Goal: Answer question/provide support

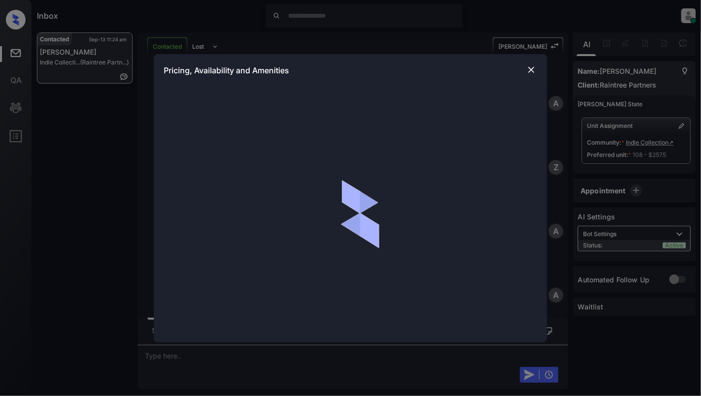
scroll to position [1235, 0]
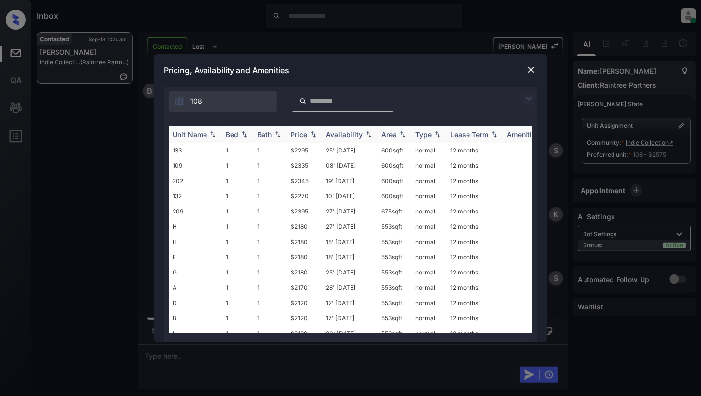
click at [245, 132] on img at bounding box center [244, 134] width 10 height 7
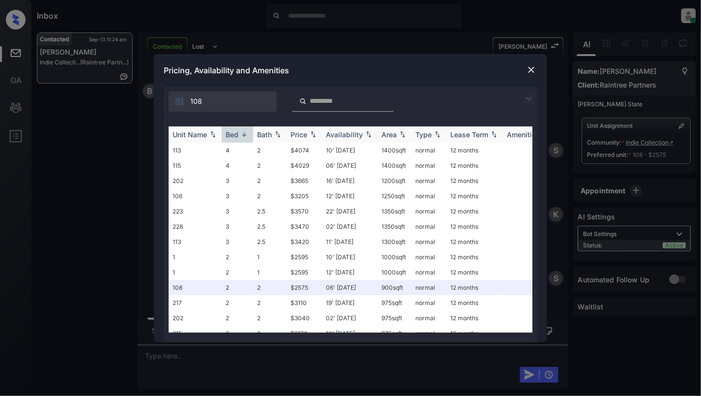
click at [245, 132] on img at bounding box center [244, 134] width 10 height 7
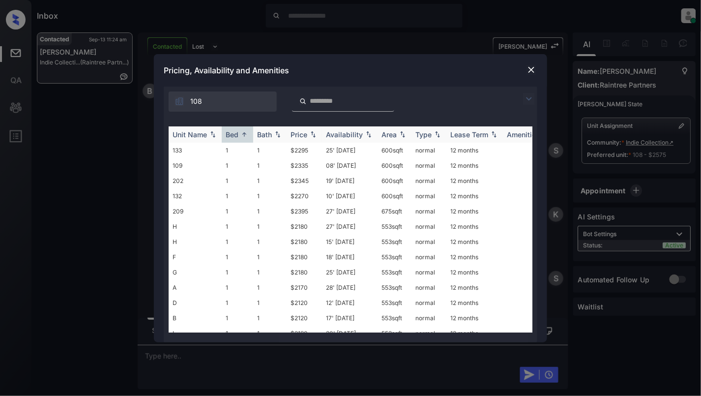
click at [245, 132] on img at bounding box center [244, 134] width 10 height 7
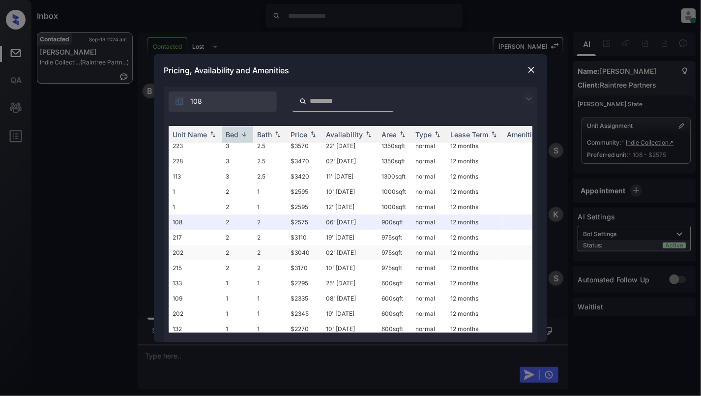
click at [207, 252] on td "202" at bounding box center [195, 252] width 53 height 15
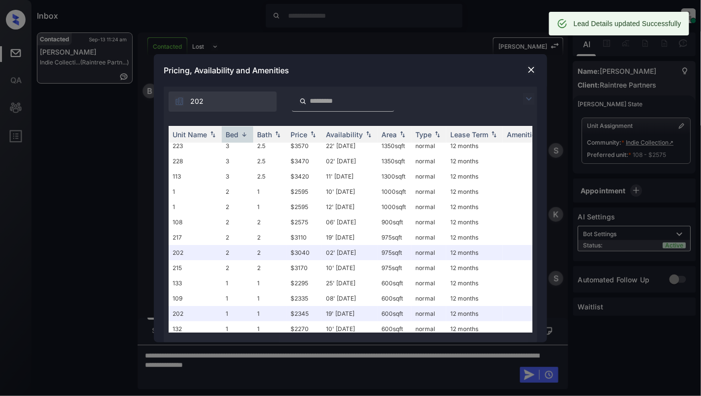
click at [531, 67] on img at bounding box center [531, 70] width 10 height 10
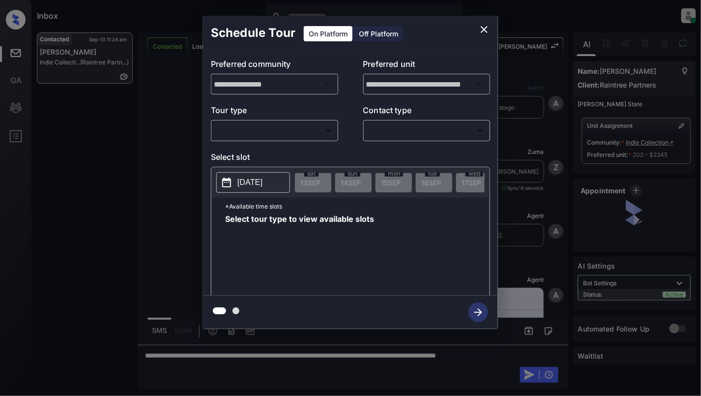
scroll to position [1299, 0]
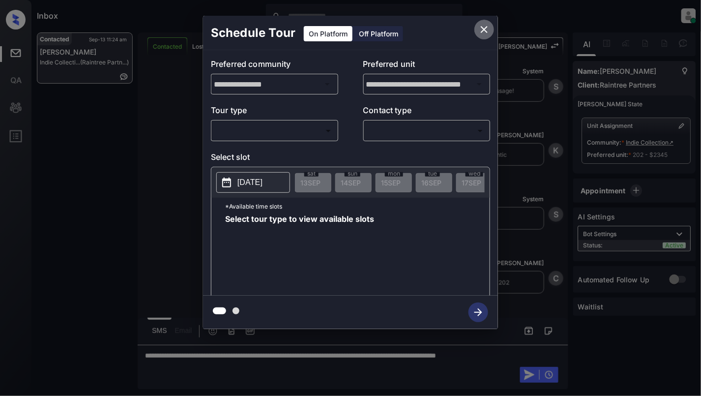
click at [486, 29] on icon "close" at bounding box center [484, 30] width 12 height 12
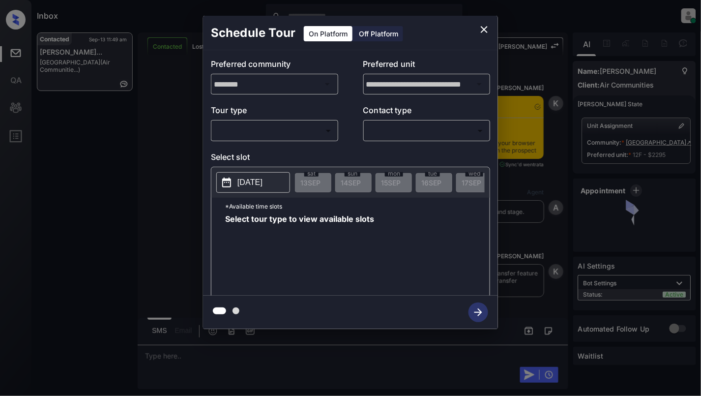
scroll to position [806, 0]
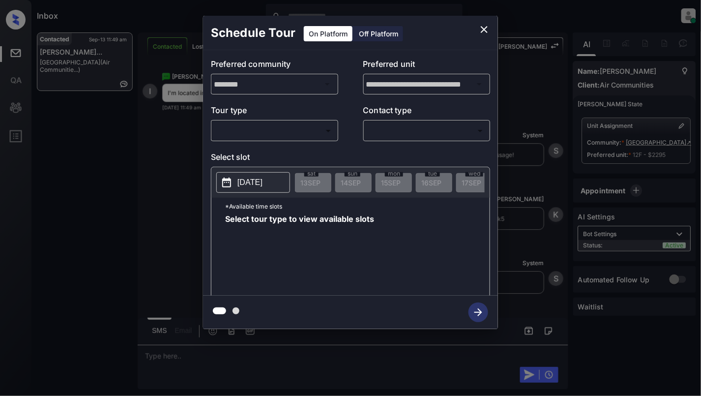
click at [314, 132] on body "Inbox [PERSON_NAME] Online Set yourself offline Set yourself on break Profile S…" at bounding box center [350, 198] width 701 height 396
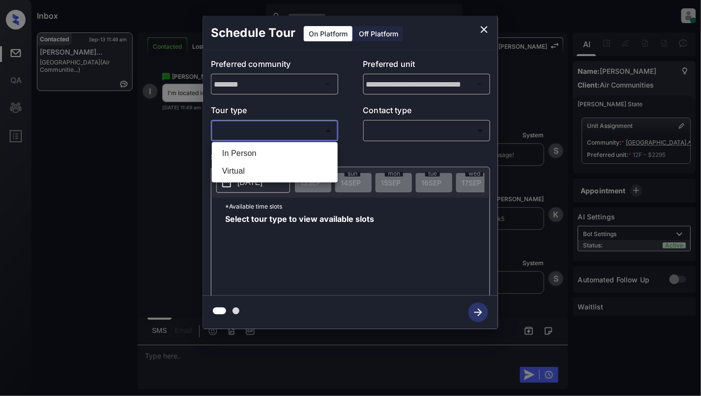
click at [472, 17] on div at bounding box center [350, 198] width 701 height 396
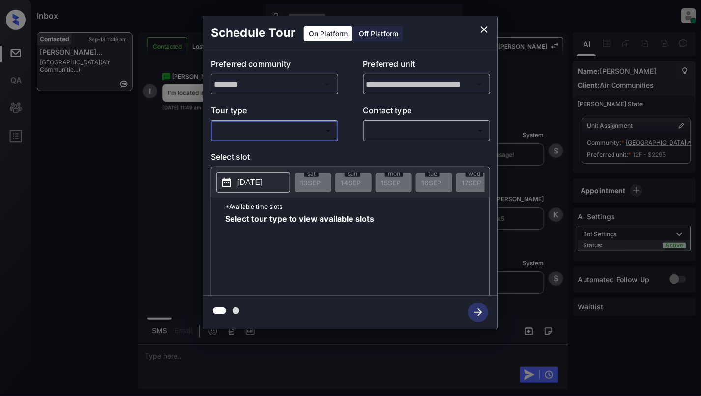
click at [481, 30] on icon "close" at bounding box center [484, 30] width 12 height 12
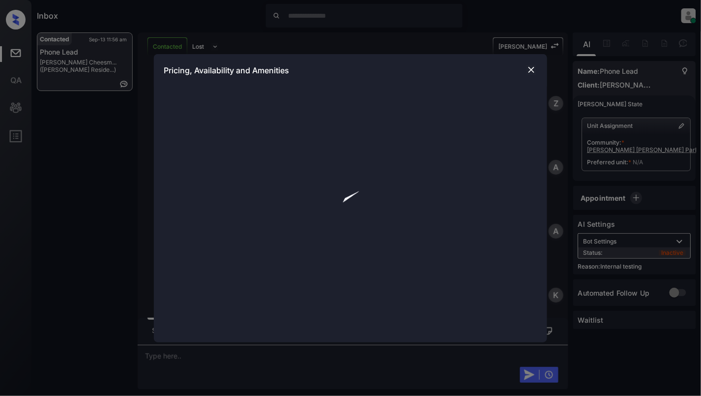
scroll to position [946, 0]
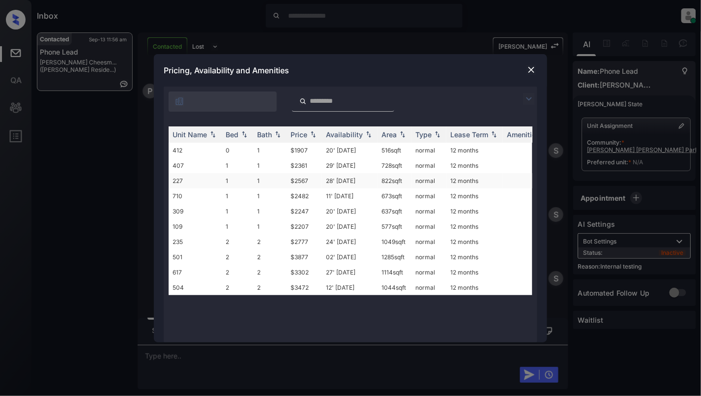
click at [228, 177] on td "1" at bounding box center [237, 180] width 31 height 15
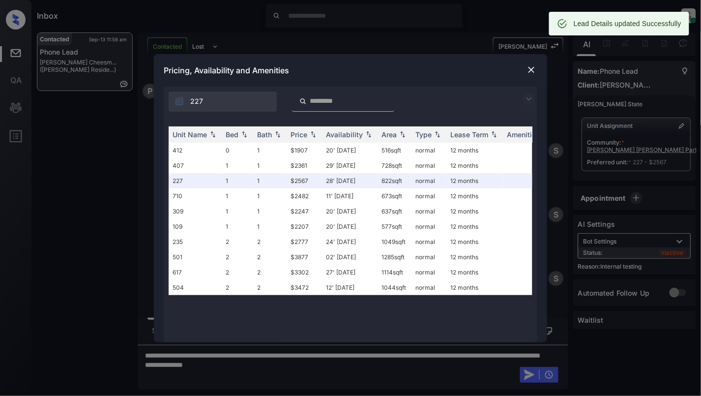
click at [529, 68] on img at bounding box center [531, 70] width 10 height 10
